Goal: Information Seeking & Learning: Learn about a topic

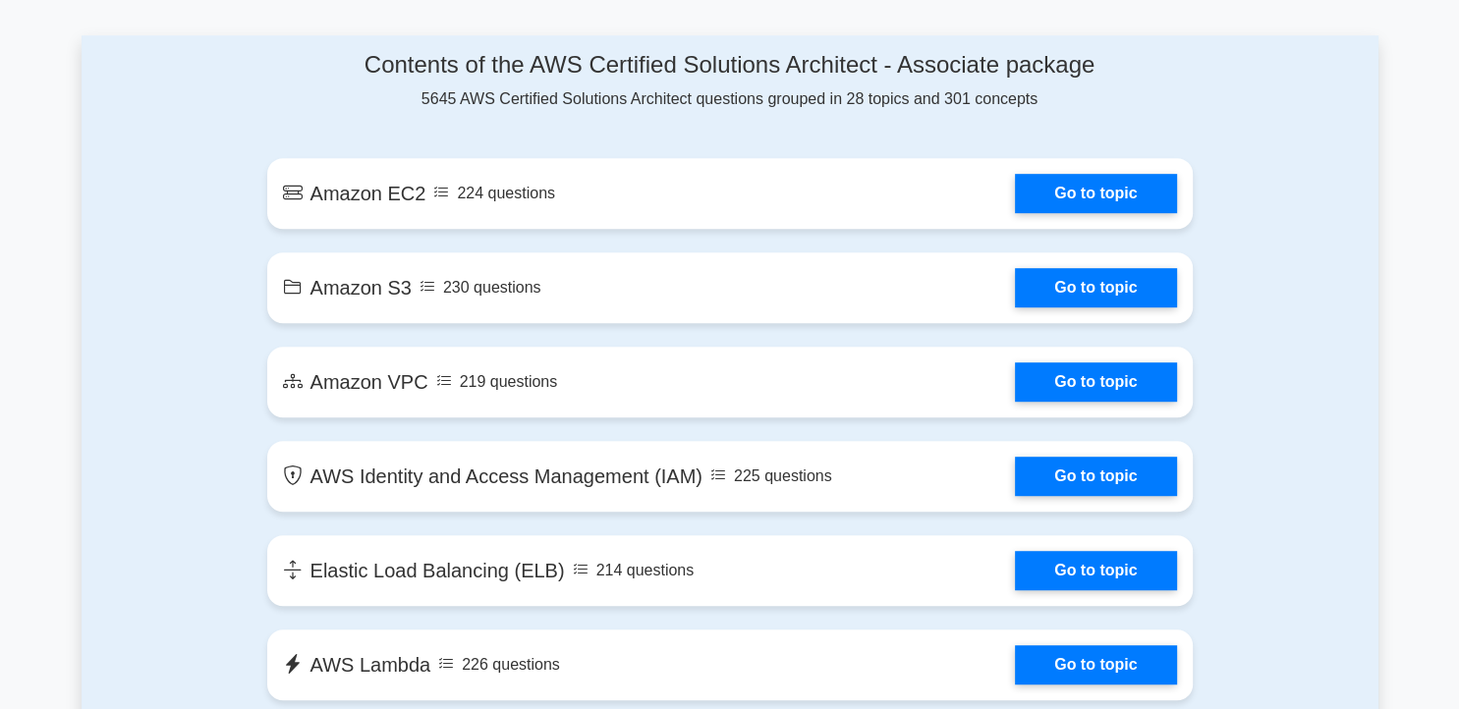
scroll to position [1088, 0]
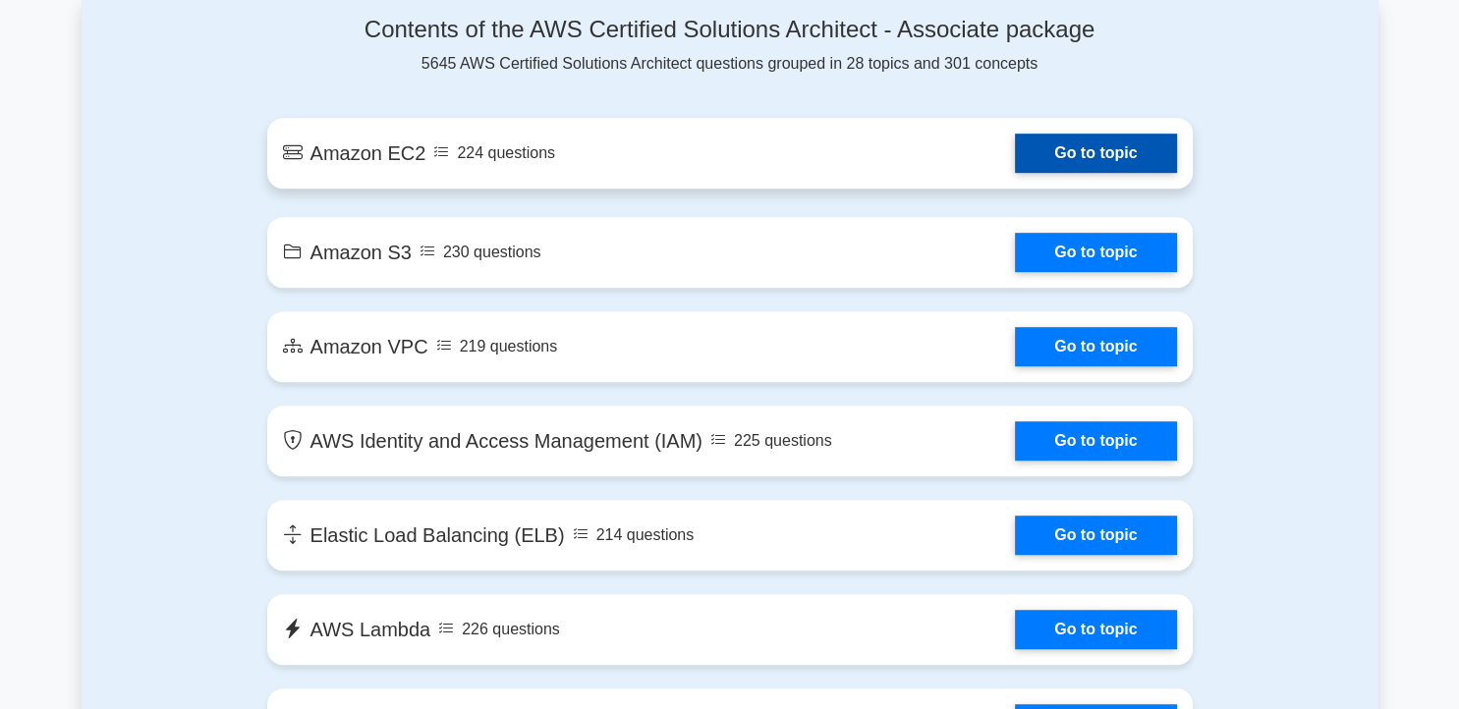
click at [1053, 160] on link "Go to topic" at bounding box center [1095, 153] width 161 height 39
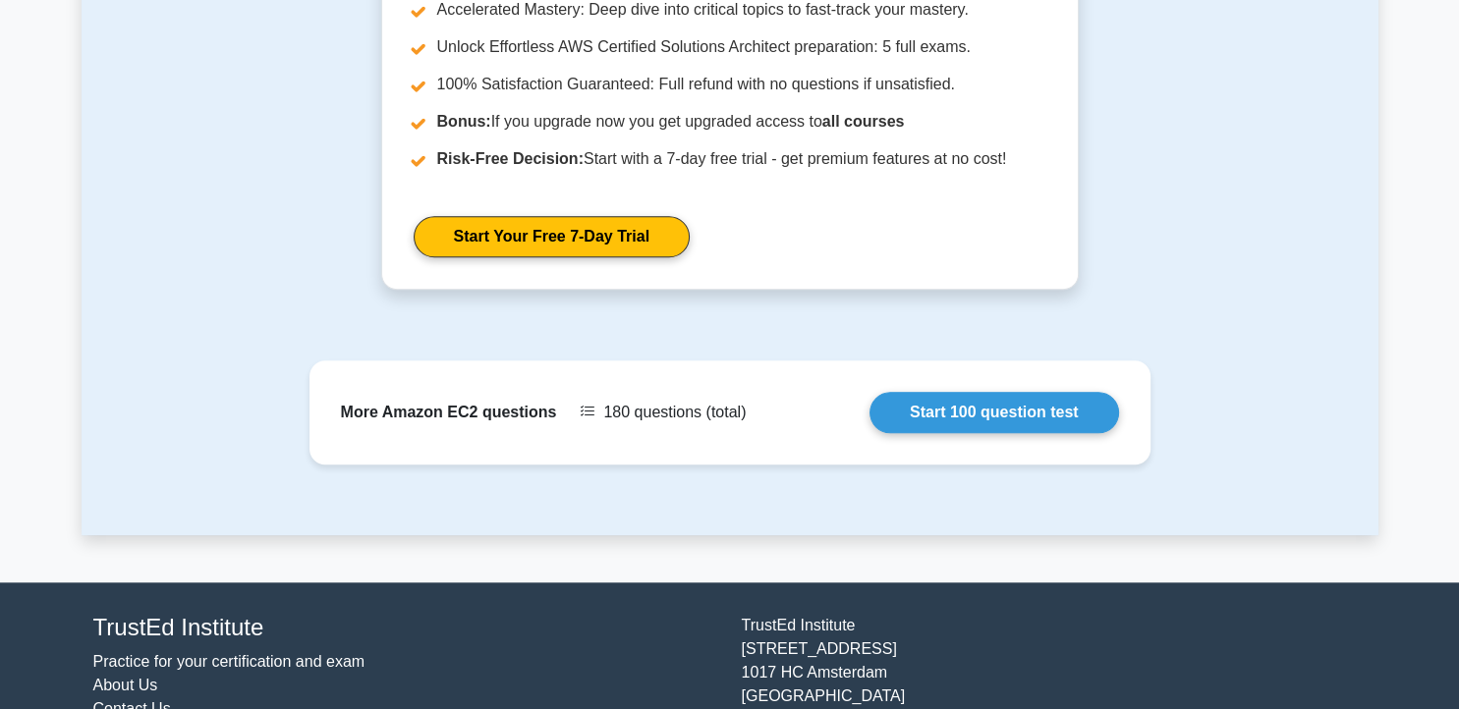
scroll to position [1703, 0]
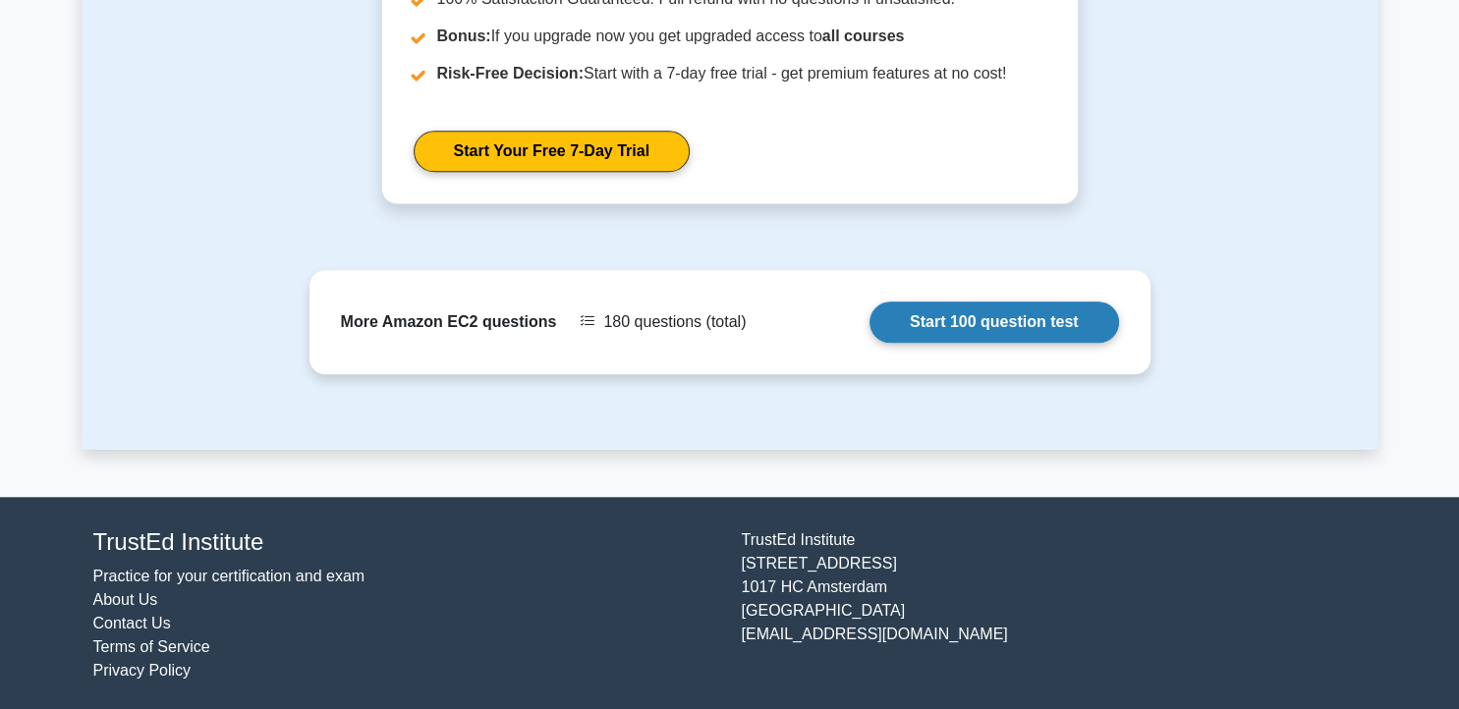
click at [1011, 312] on link "Start 100 question test" at bounding box center [993, 322] width 249 height 41
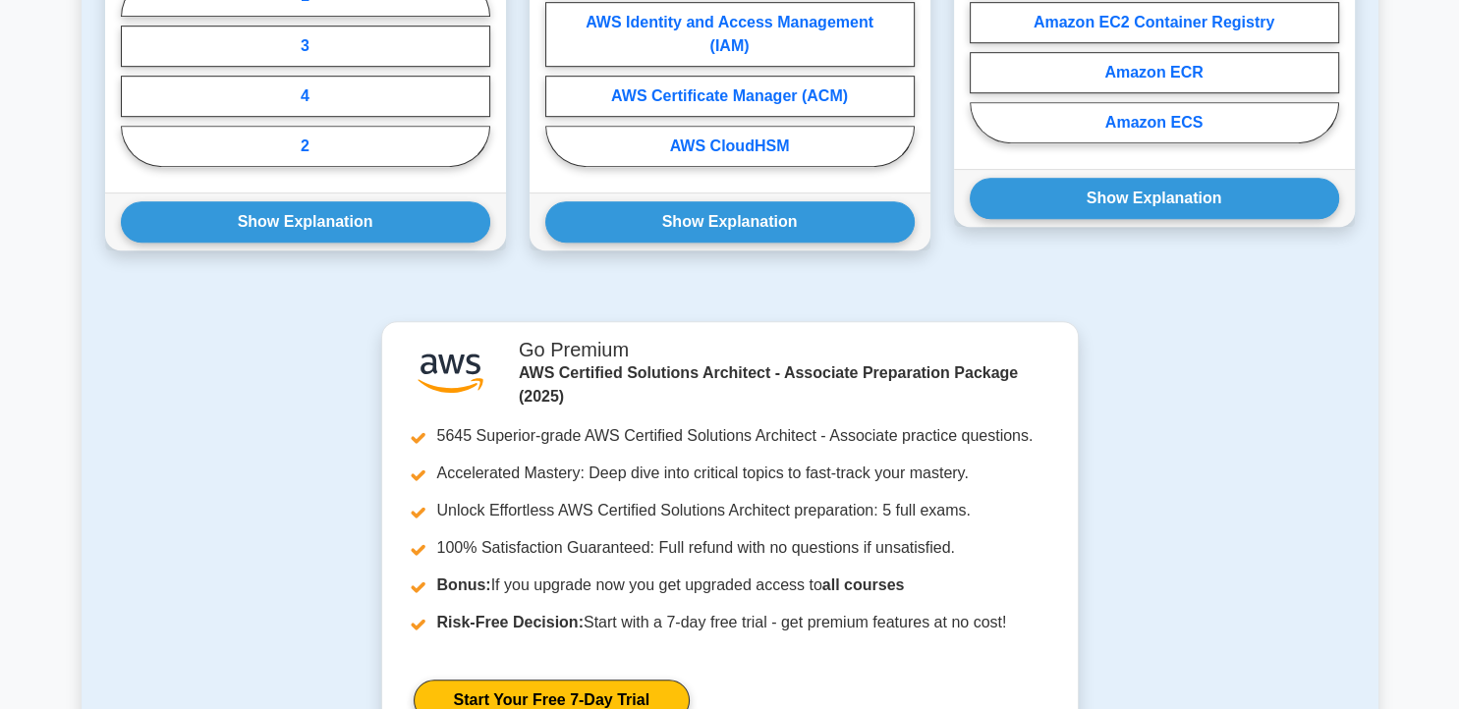
scroll to position [1155, 0]
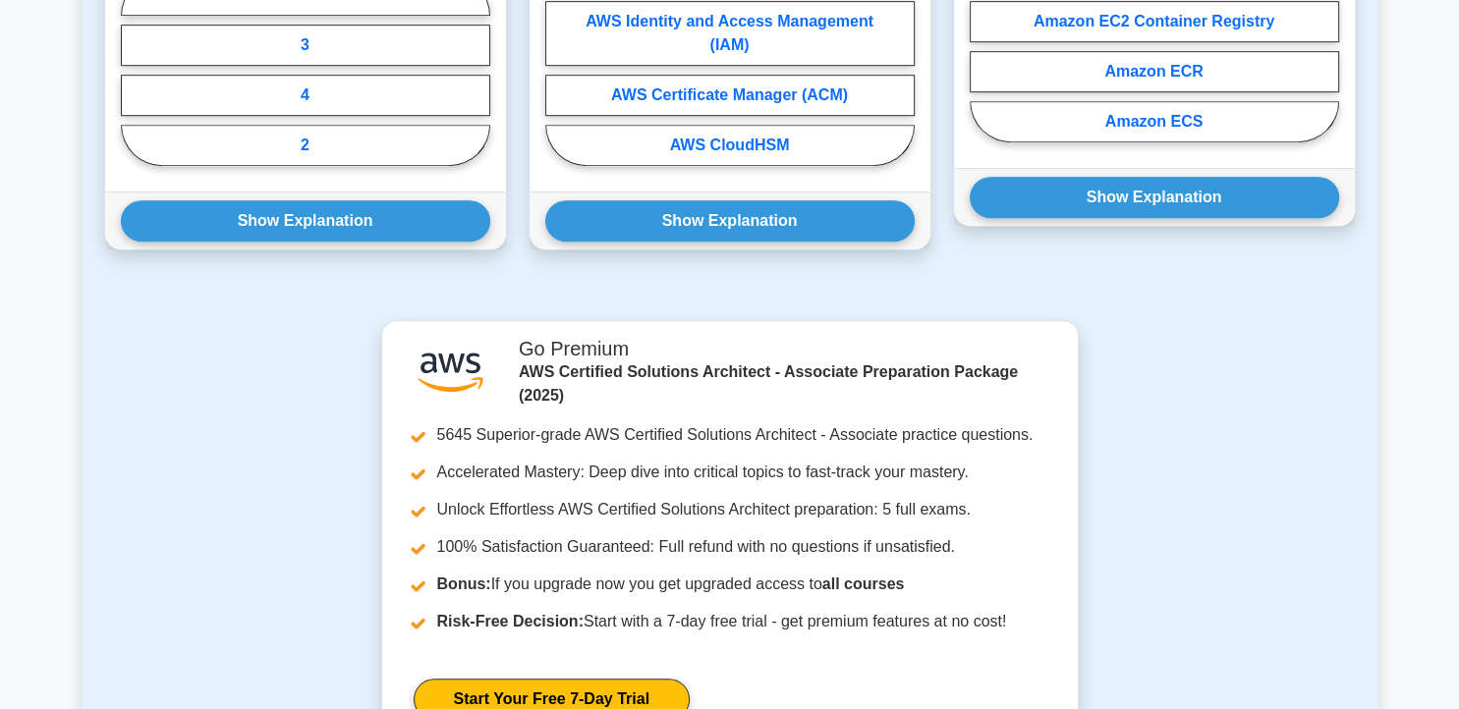
click at [176, 399] on div ".st0{fill:#252F3E;} .st1{fill-rule:evenodd;clip-rule:evenodd;fill:#FF9900;} Go …" at bounding box center [729, 548] width 1273 height 456
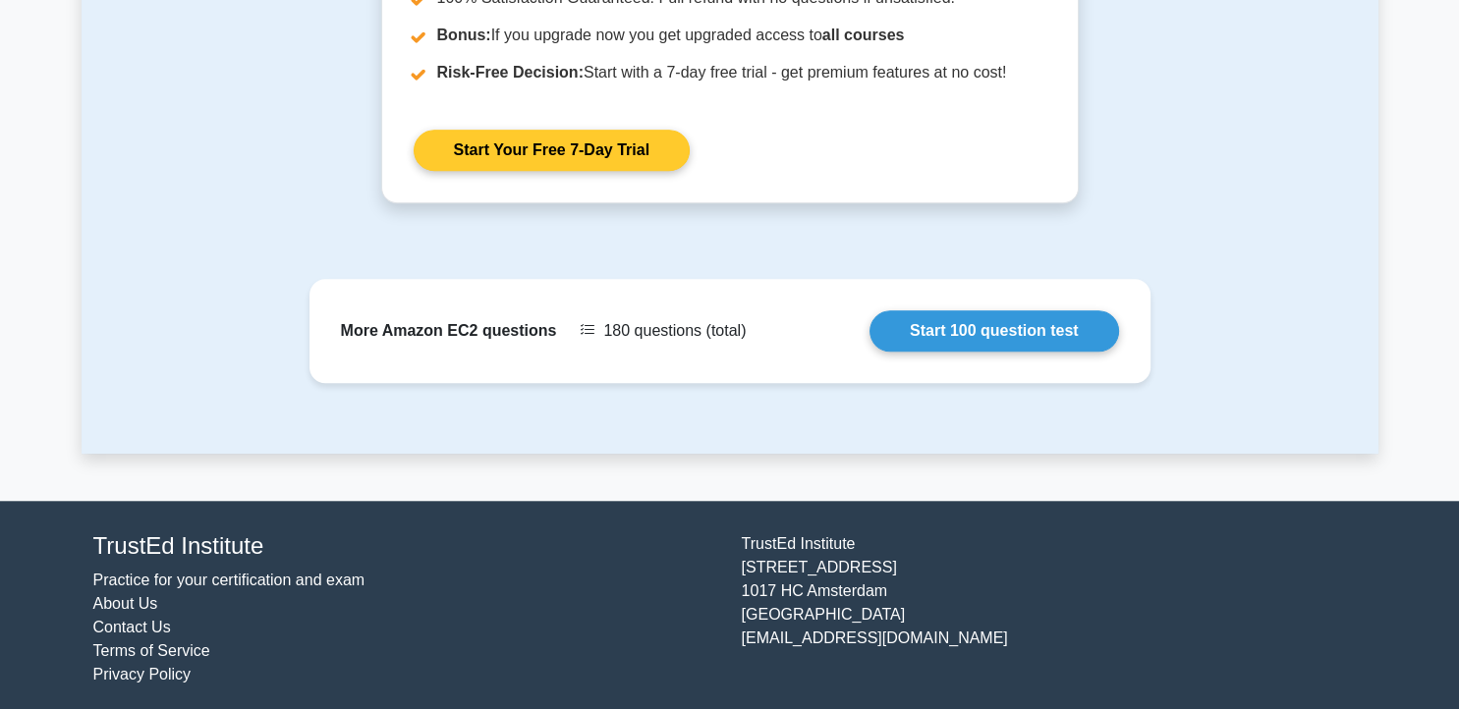
scroll to position [1703, 0]
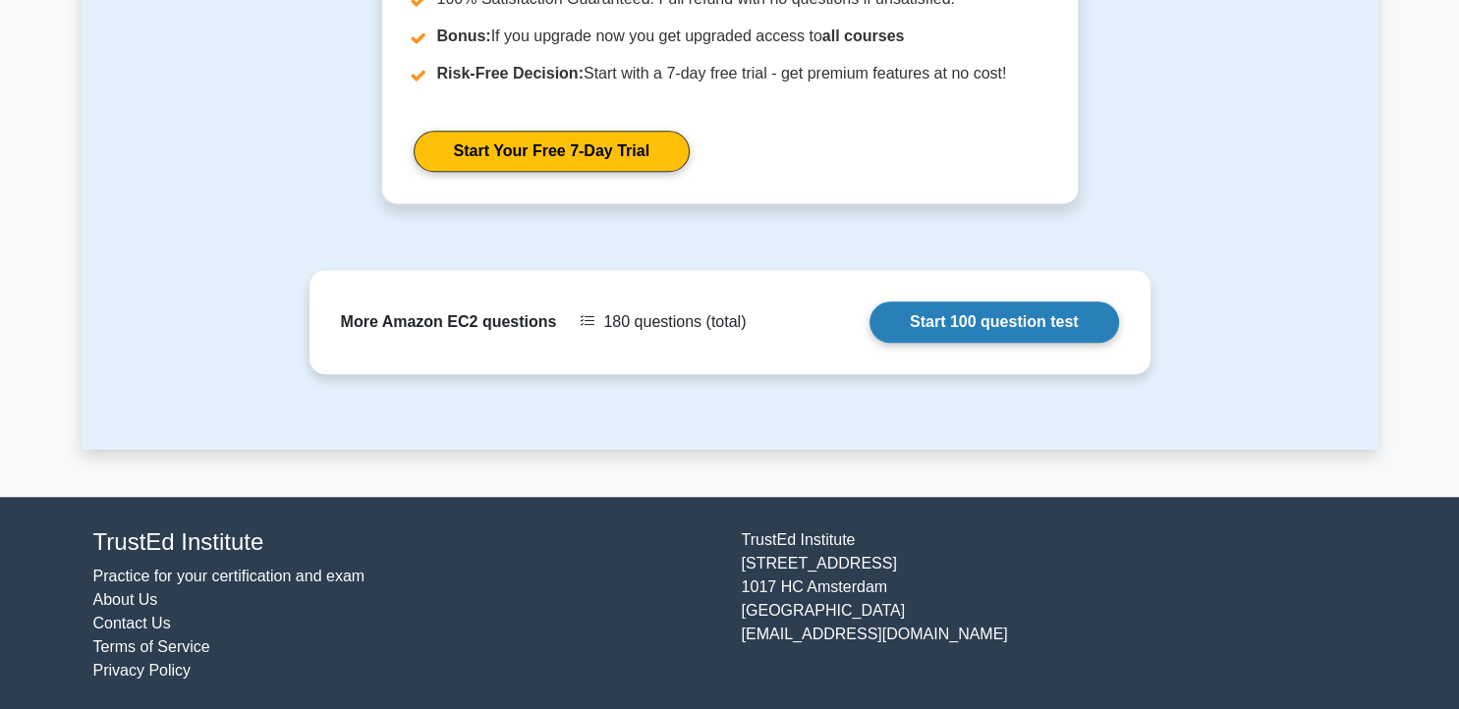
click at [924, 325] on link "Start 100 question test" at bounding box center [993, 322] width 249 height 41
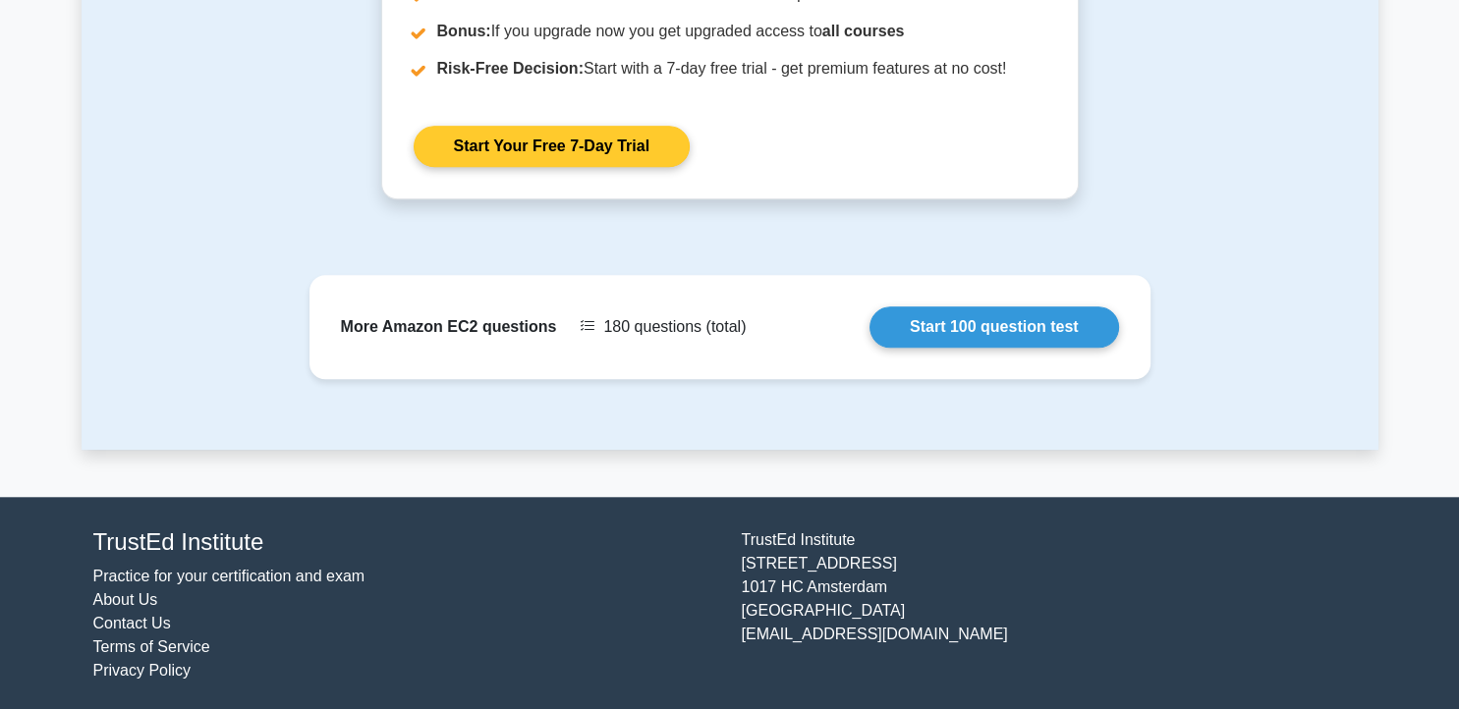
click at [590, 146] on link "Start Your Free 7-Day Trial" at bounding box center [551, 146] width 276 height 41
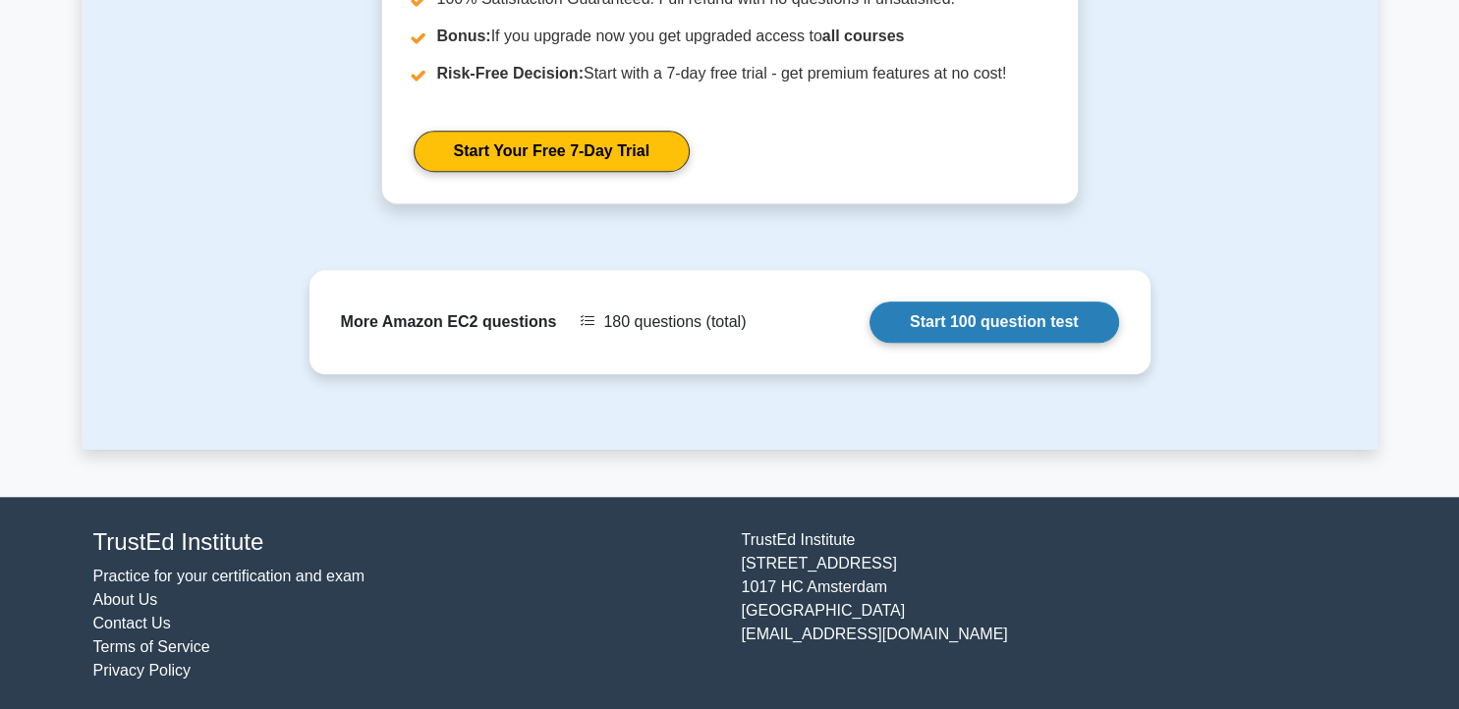
click at [920, 310] on link "Start 100 question test" at bounding box center [993, 322] width 249 height 41
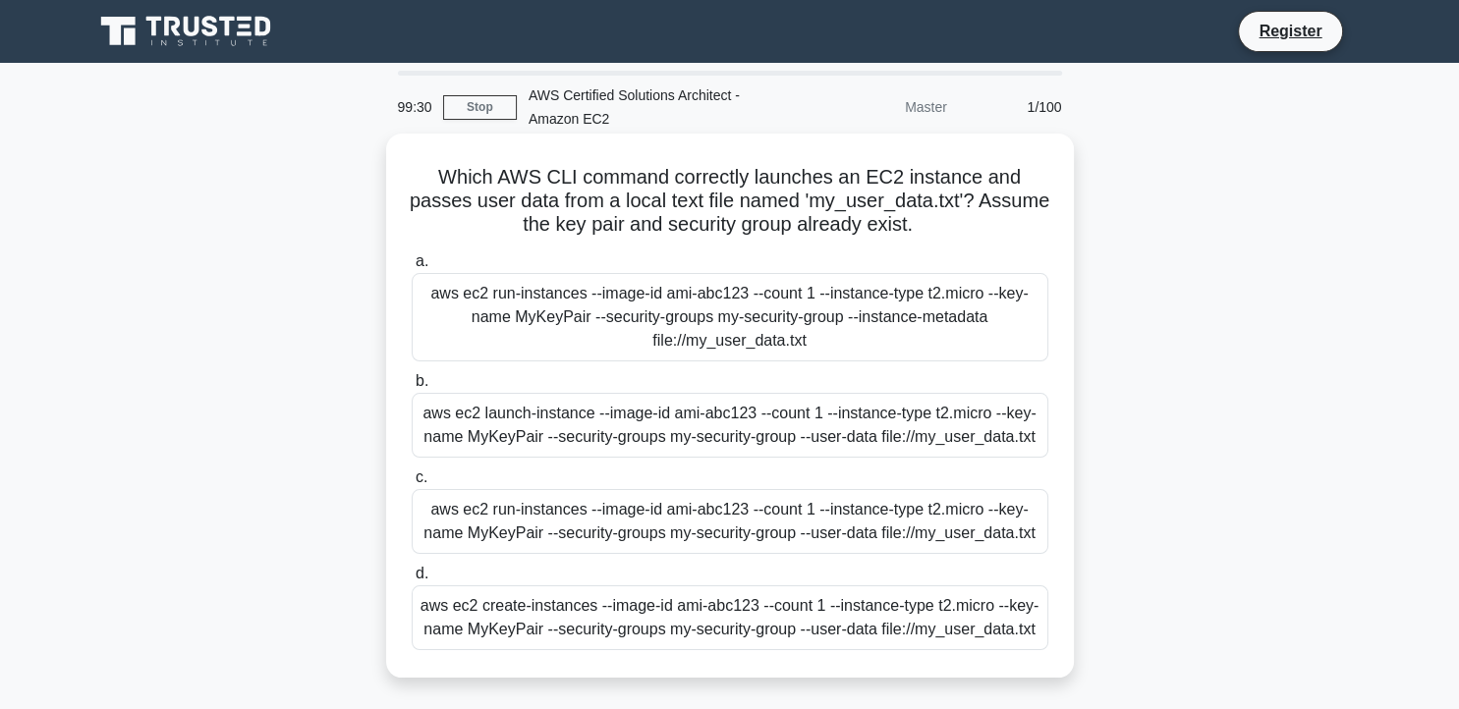
click at [722, 318] on div "aws ec2 run-instances --image-id ami-abc123 --count 1 --instance-type t2.micro …" at bounding box center [730, 317] width 636 height 88
click at [412, 268] on input "a. aws ec2 run-instances --image-id ami-abc123 --count 1 --instance-type t2.mic…" at bounding box center [412, 261] width 0 height 13
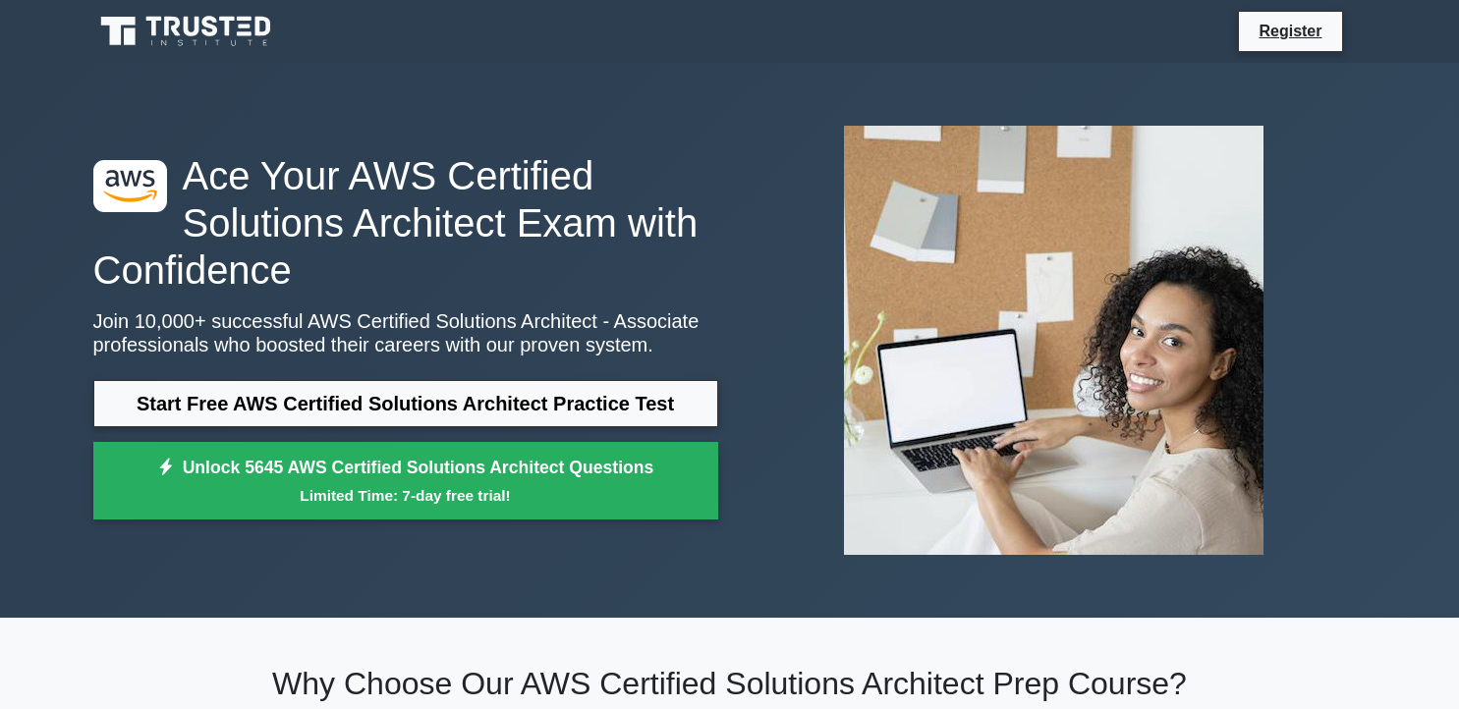
scroll to position [1088, 0]
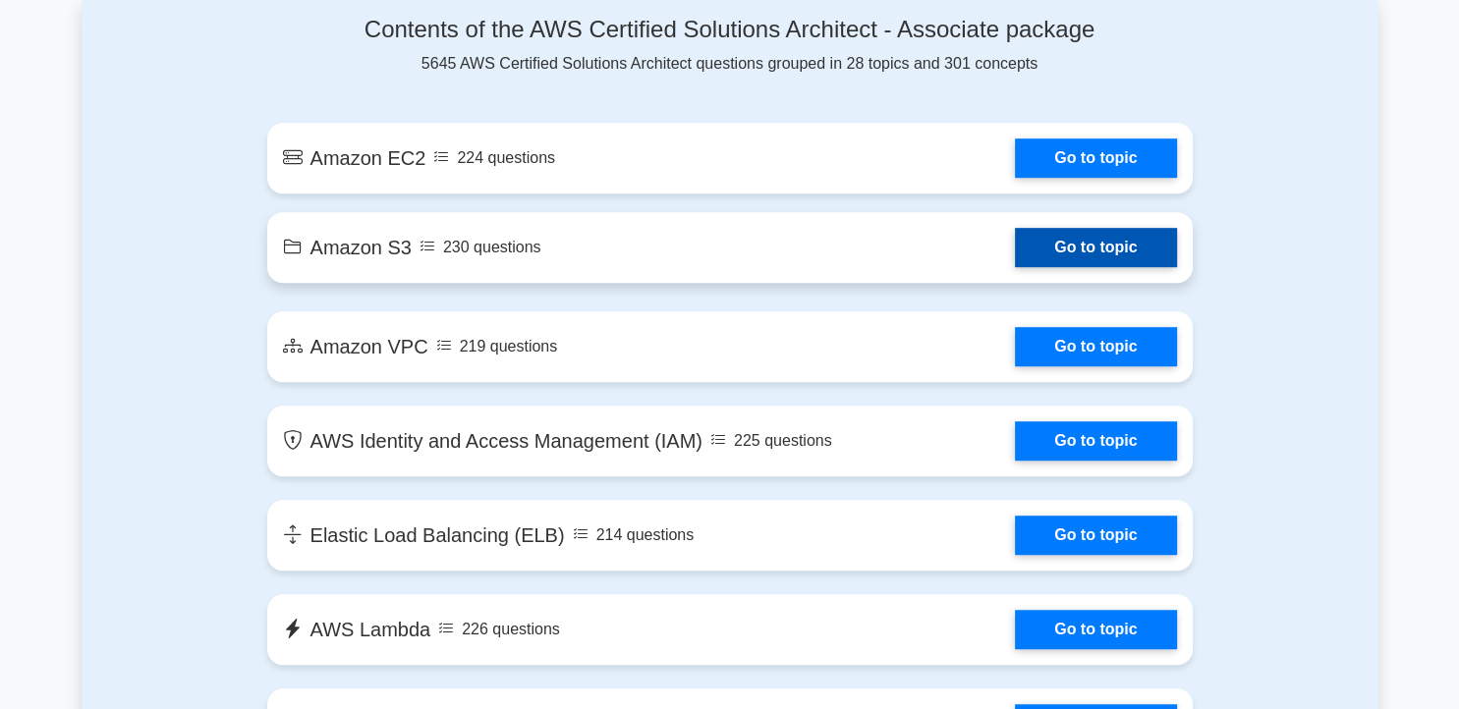
click at [1049, 257] on link "Go to topic" at bounding box center [1095, 247] width 161 height 39
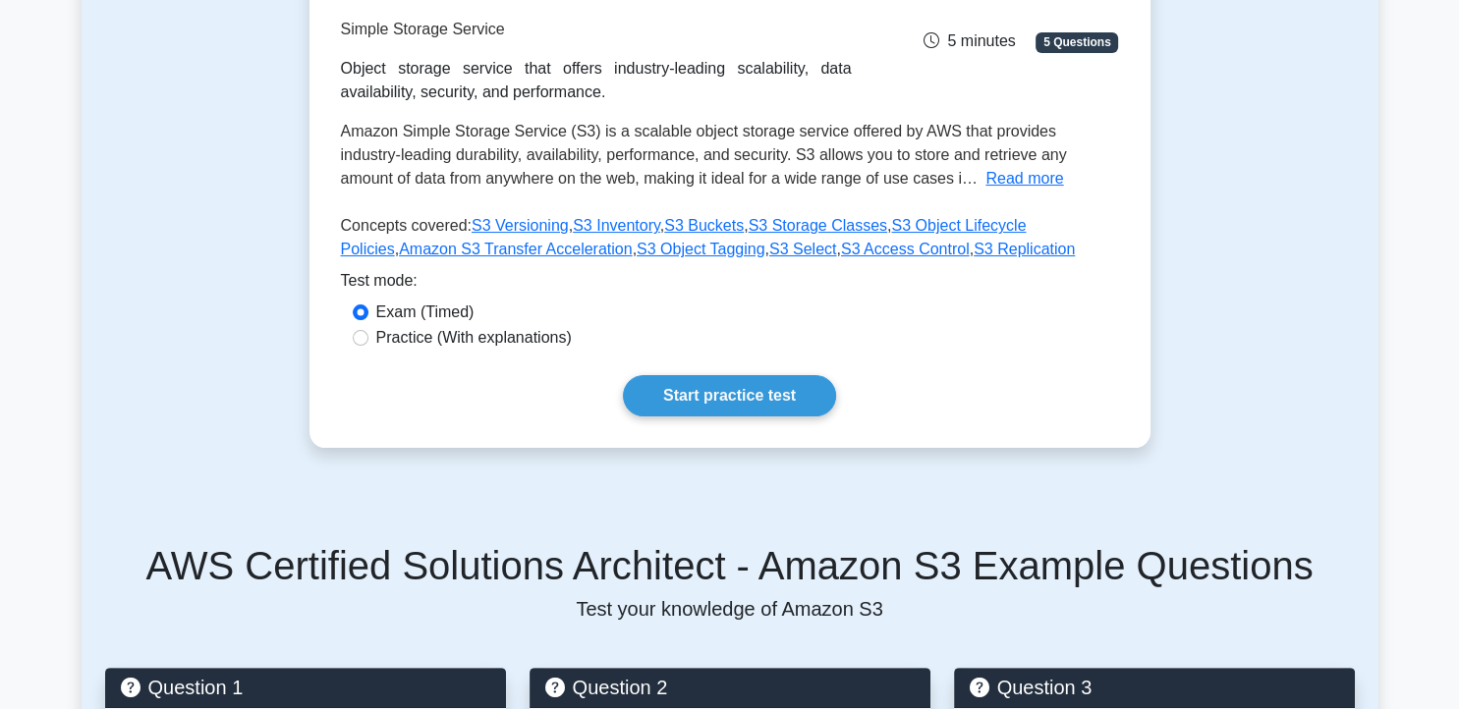
scroll to position [326, 0]
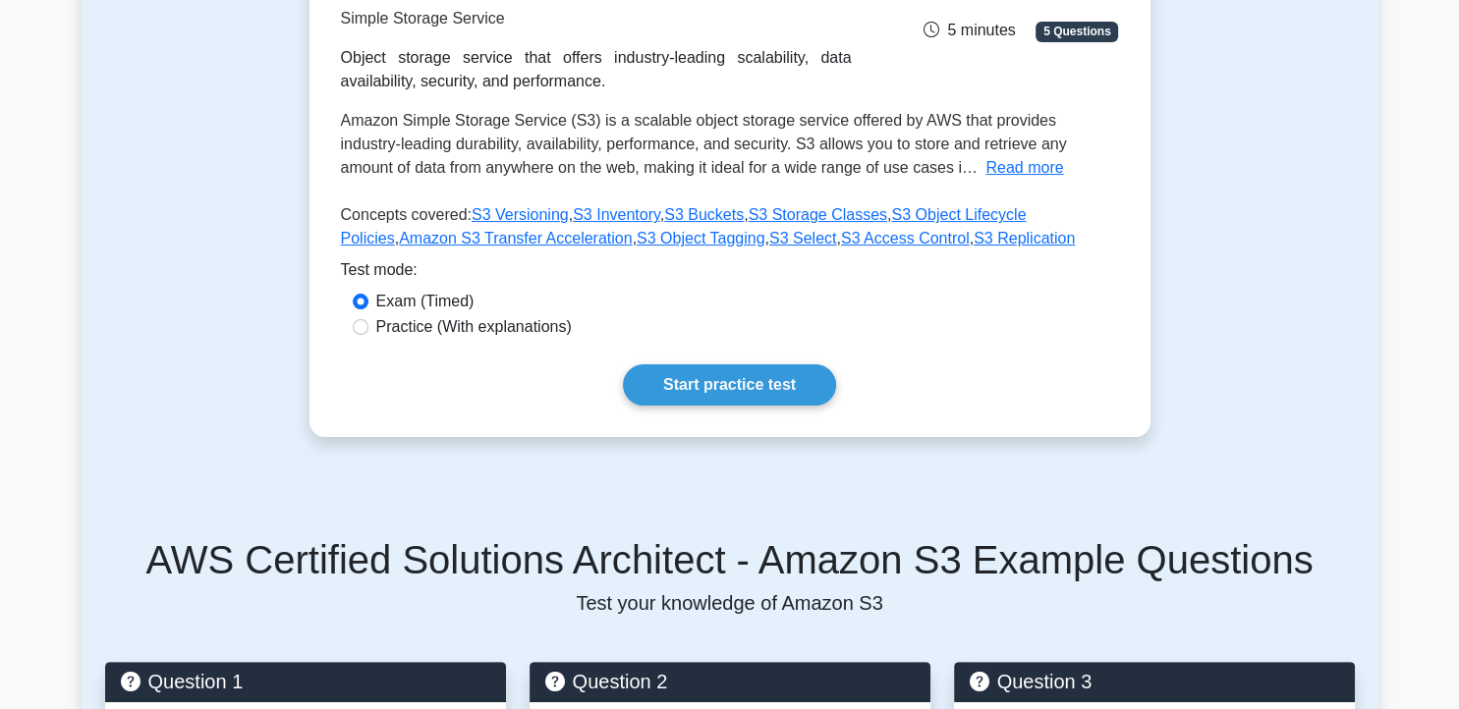
click at [398, 347] on div "Amazon S3 Simple Storage Service Object storage service that offers industry-le…" at bounding box center [729, 178] width 841 height 517
click at [370, 330] on div "Practice (With explanations)" at bounding box center [730, 327] width 754 height 24
click at [358, 335] on div "Practice (With explanations)" at bounding box center [730, 327] width 754 height 24
click at [363, 329] on input "Practice (With explanations)" at bounding box center [361, 327] width 16 height 16
radio input "true"
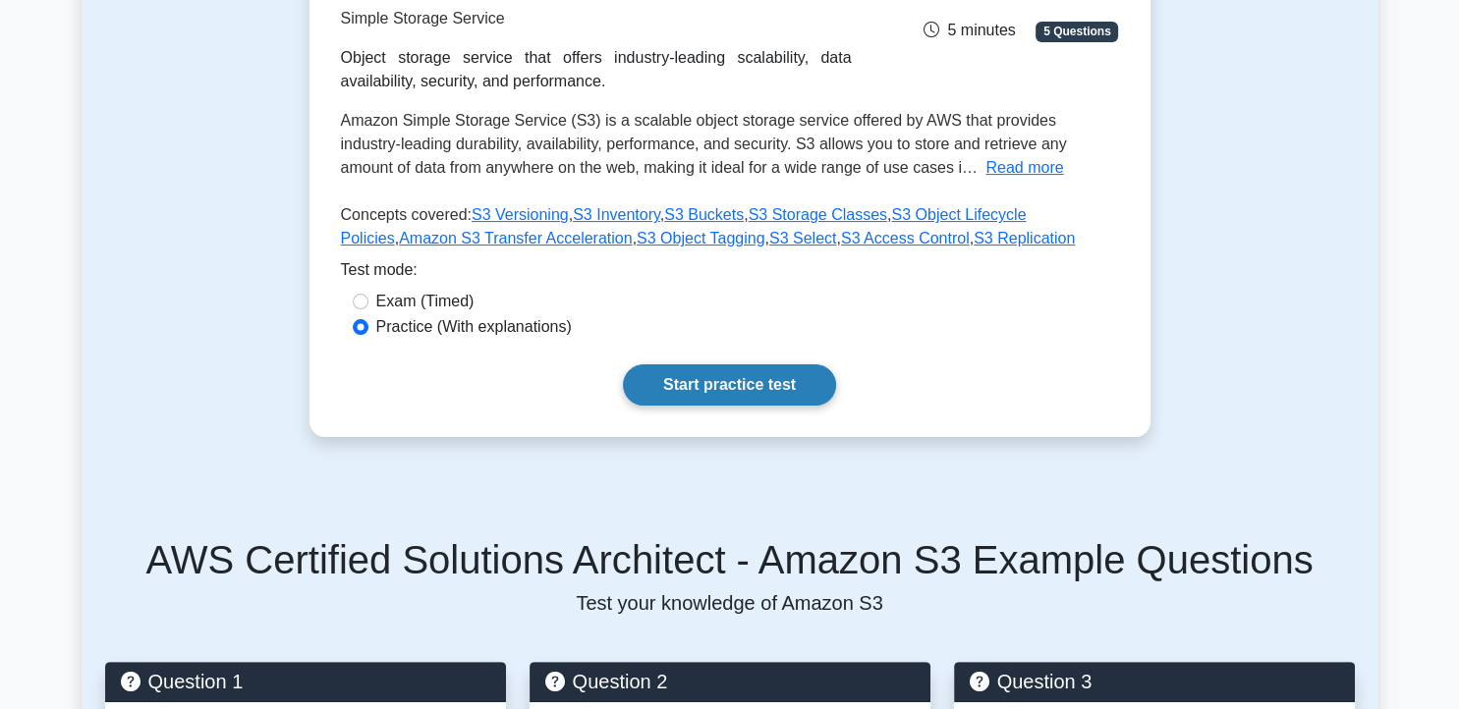
click at [768, 390] on link "Start practice test" at bounding box center [729, 384] width 213 height 41
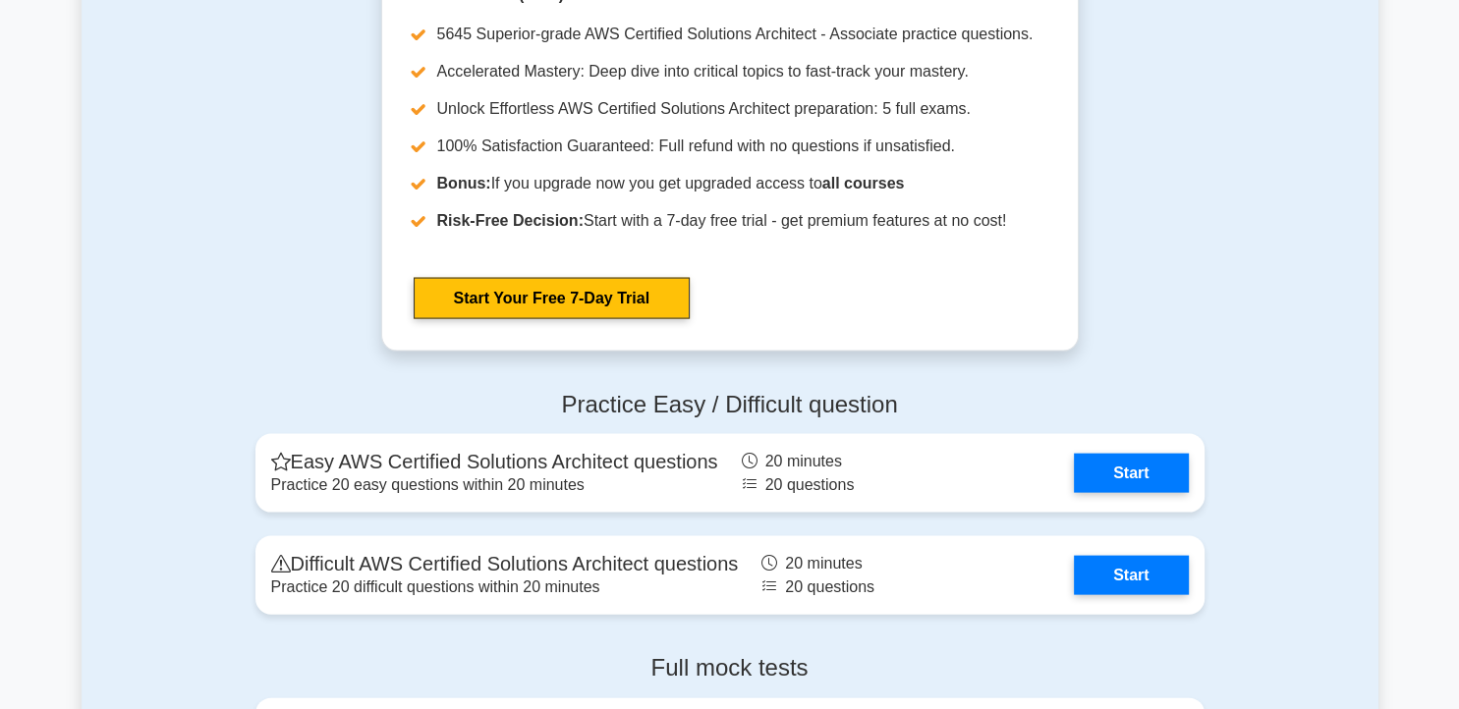
scroll to position [3956, 0]
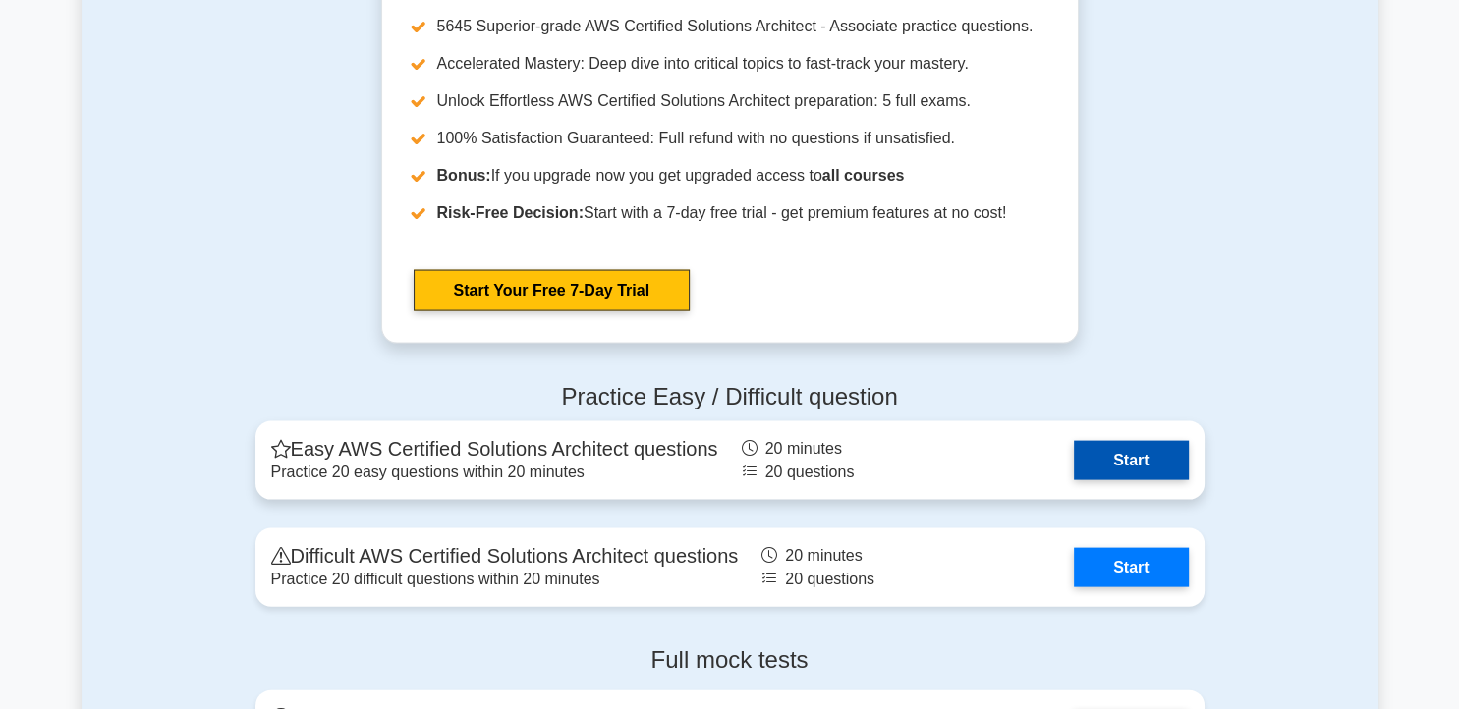
click at [1133, 469] on link "Start" at bounding box center [1131, 459] width 114 height 39
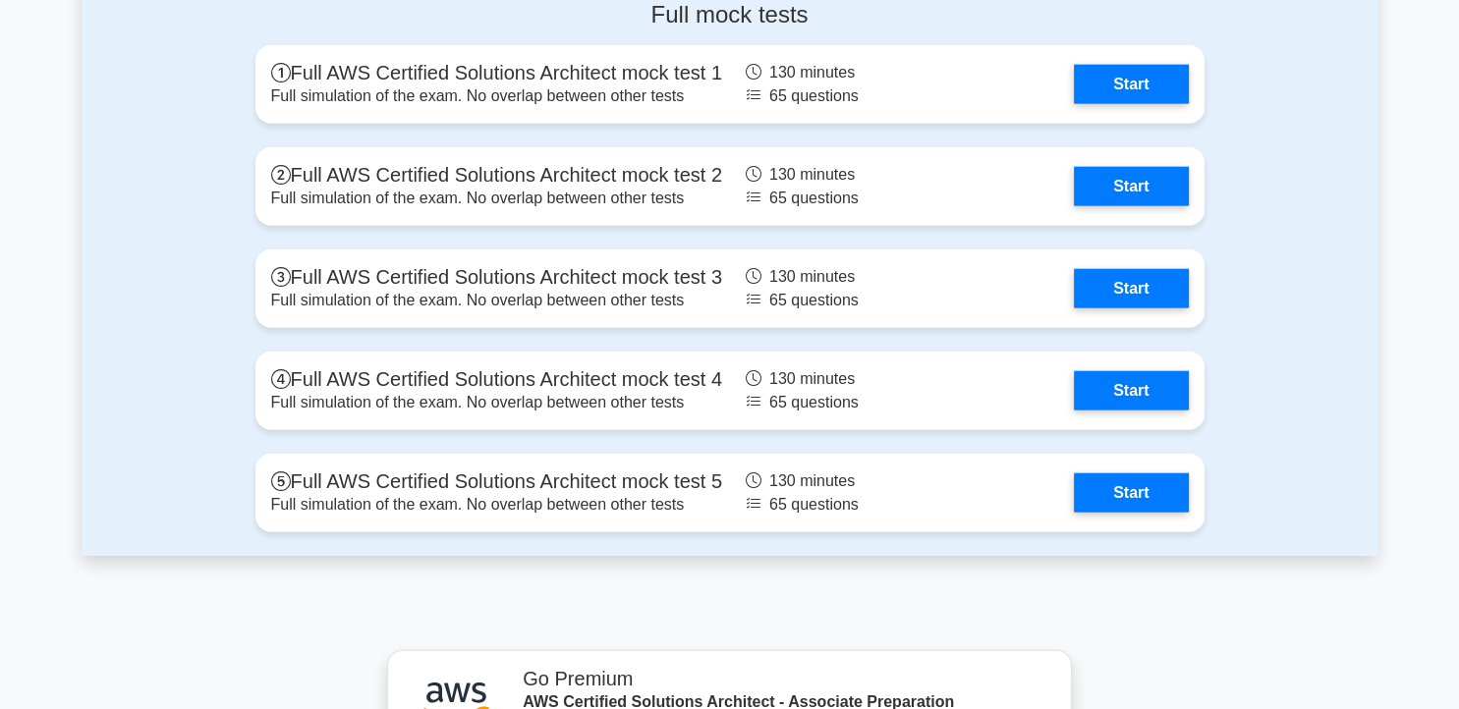
scroll to position [4588, 0]
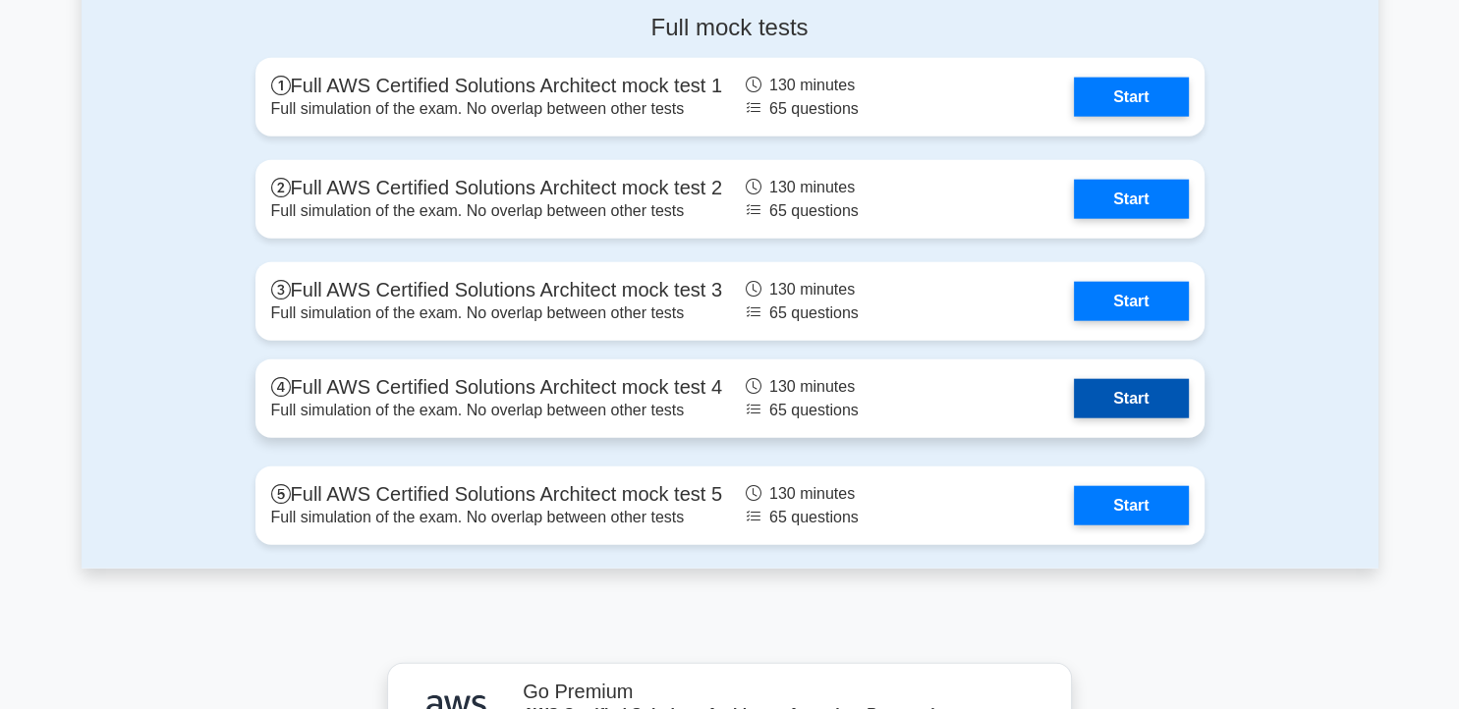
click at [1126, 409] on link "Start" at bounding box center [1131, 398] width 114 height 39
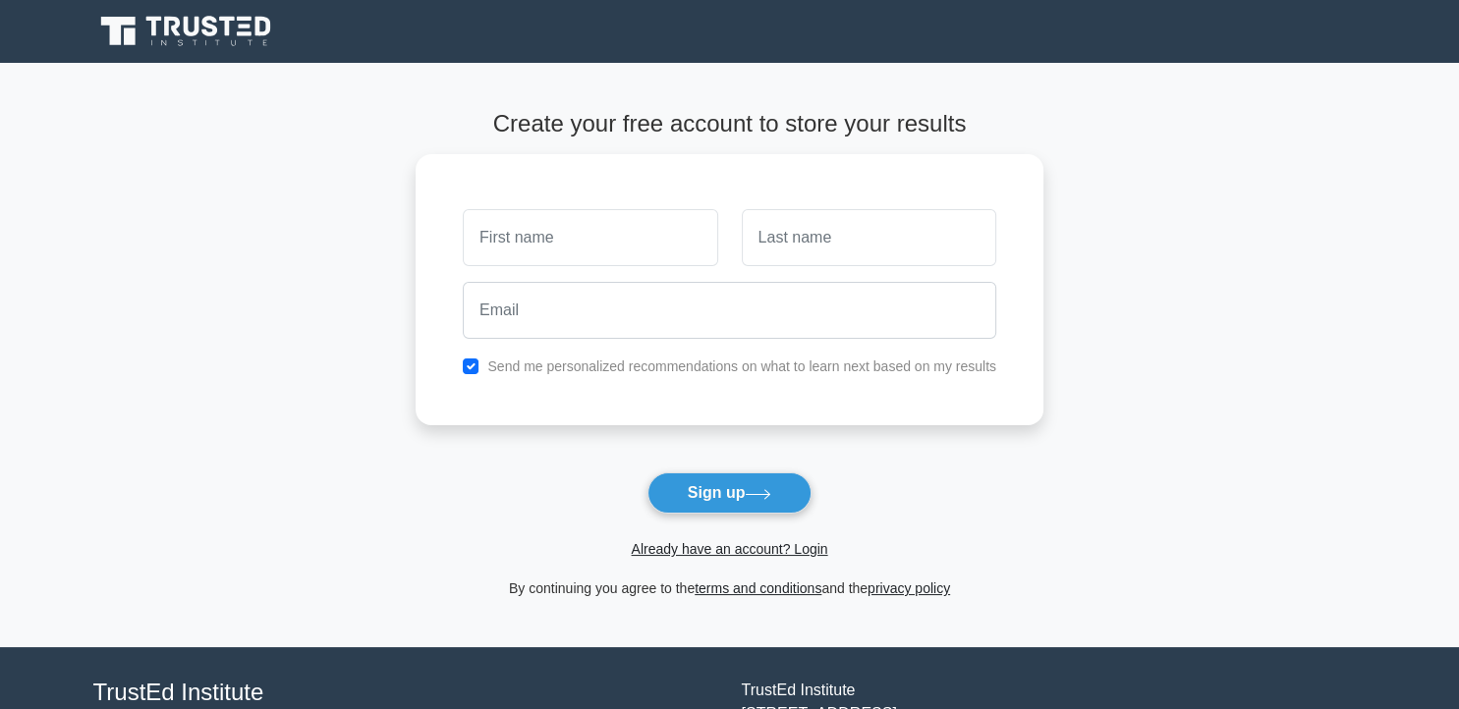
click at [332, 280] on main "Create your free account to store your results Send me personalized recommendat…" at bounding box center [729, 355] width 1459 height 584
click at [14, 2] on nav "Register" at bounding box center [729, 31] width 1459 height 63
click at [722, 483] on button "Sign up" at bounding box center [729, 492] width 165 height 41
click at [716, 506] on button "Sign up" at bounding box center [729, 492] width 165 height 41
click at [181, 261] on main "Create your free account to store your results Send me personalized recommendat…" at bounding box center [729, 355] width 1459 height 584
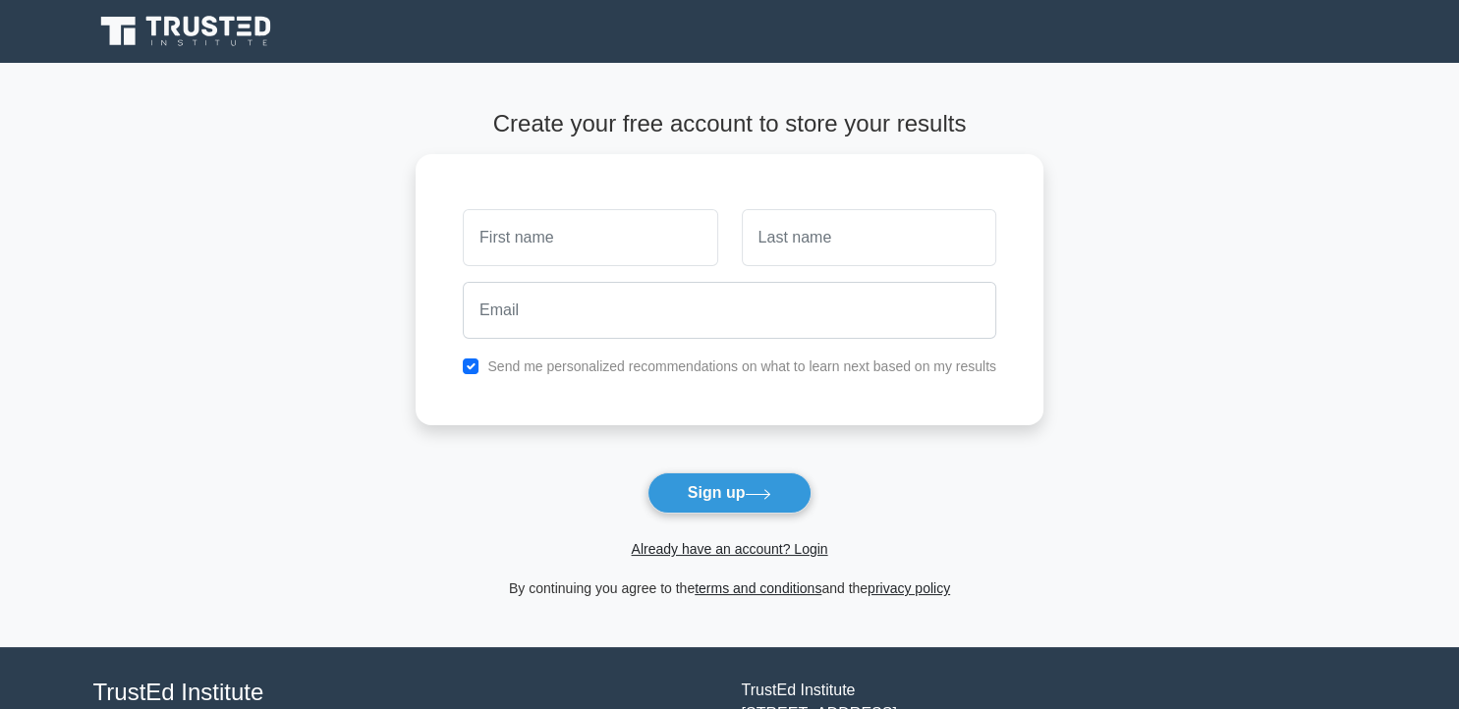
click at [389, 257] on main "Create your free account to store your results Send me personalized recommendat…" at bounding box center [729, 355] width 1459 height 584
click at [194, 316] on main "Create your free account to store your results Send me personalized recommendat…" at bounding box center [729, 355] width 1459 height 584
